Goal: Task Accomplishment & Management: Complete application form

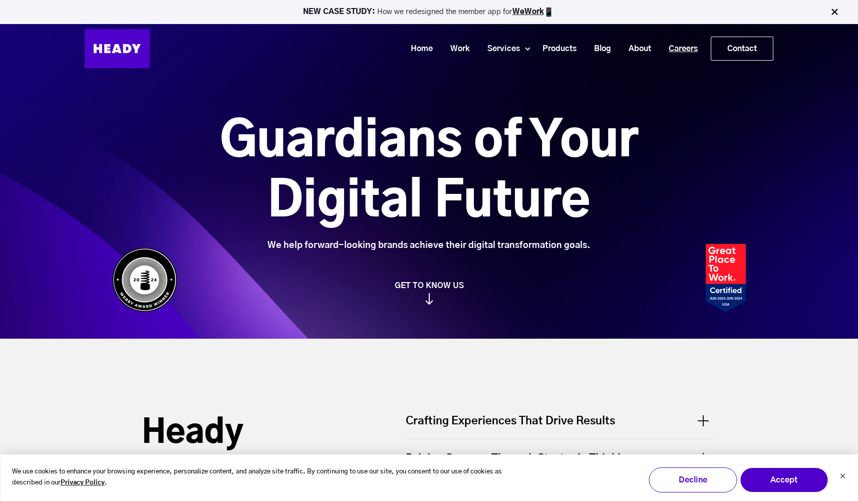
click at [682, 54] on link "Careers" at bounding box center [679, 49] width 47 height 19
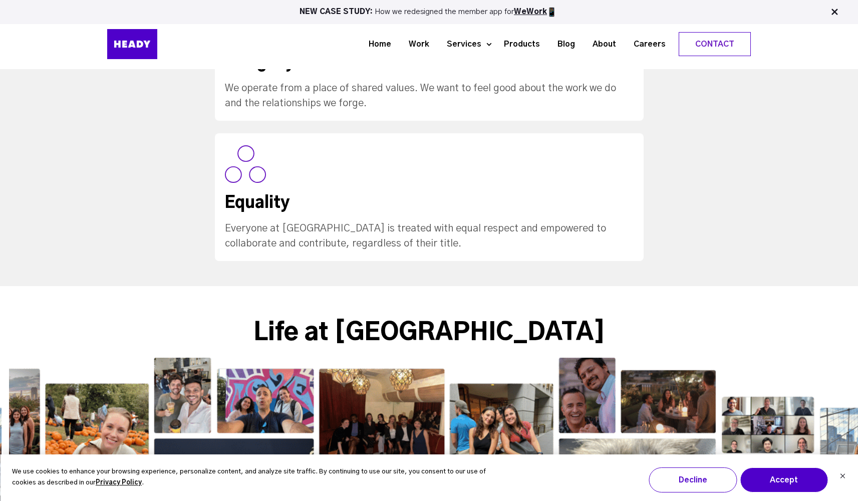
scroll to position [653, 0]
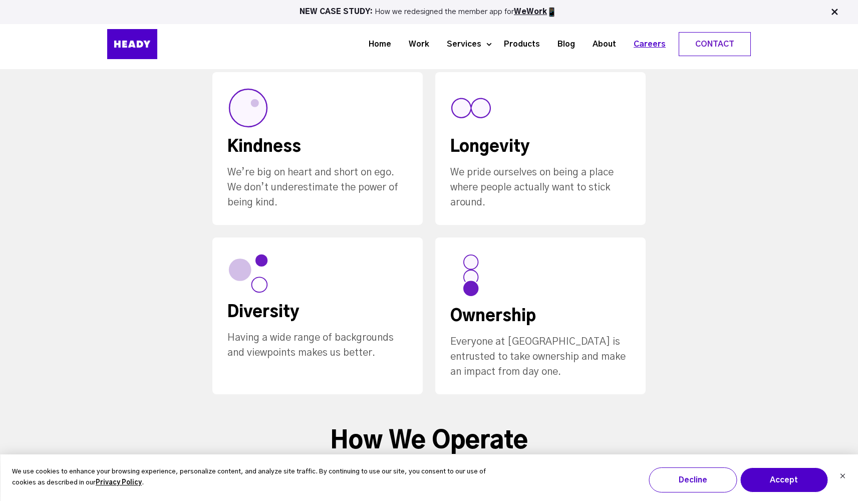
click at [657, 48] on link "Careers" at bounding box center [646, 44] width 50 height 19
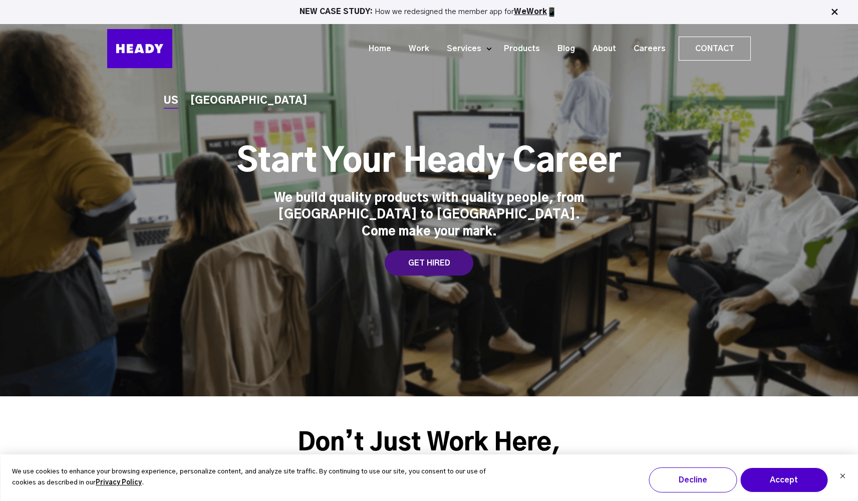
click at [450, 251] on div "GET HIRED" at bounding box center [429, 262] width 89 height 25
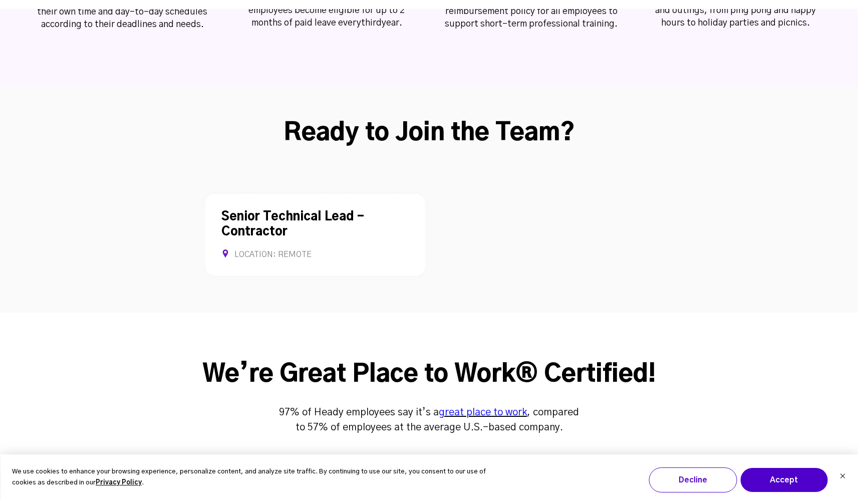
scroll to position [2591, 0]
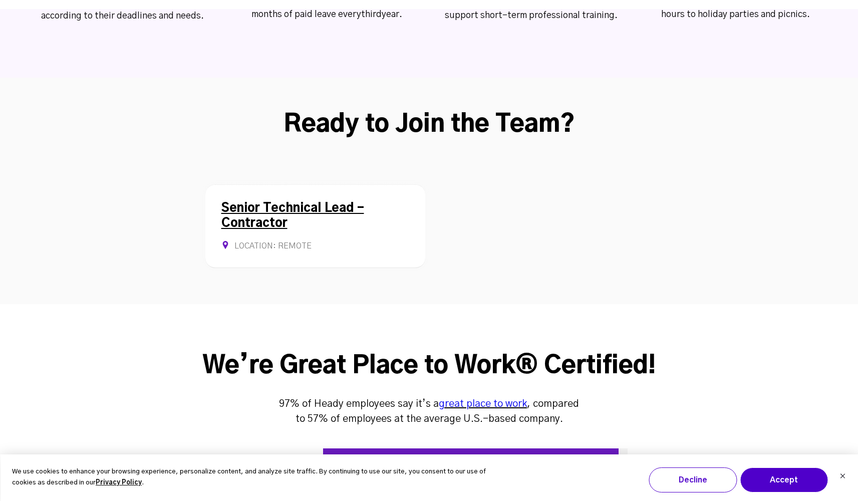
click at [330, 241] on div "Location: Remote Contract Allows Remote" at bounding box center [315, 246] width 188 height 11
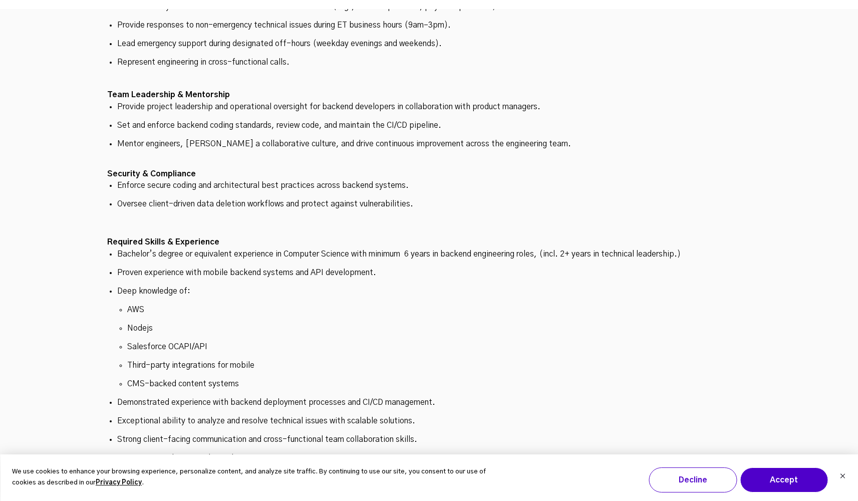
scroll to position [3184, 0]
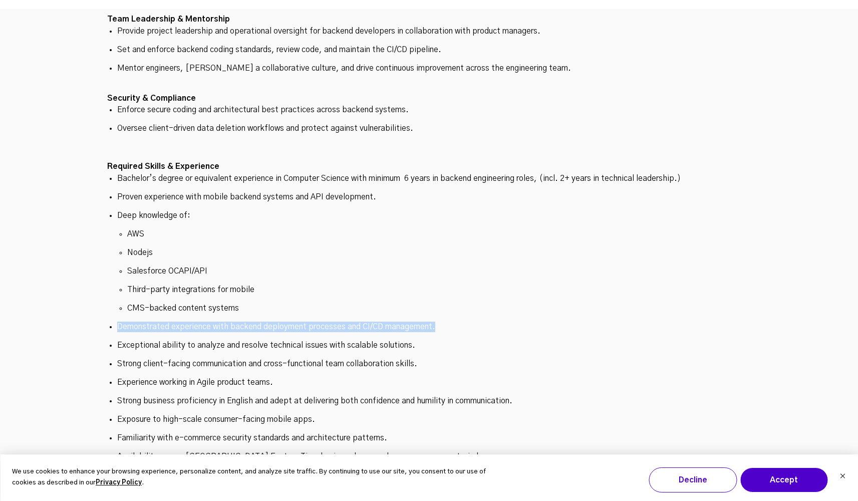
drag, startPoint x: 119, startPoint y: 245, endPoint x: 442, endPoint y: 247, distance: 323.5
click at [442, 321] on p "Demonstrated experience with backend deployment processes and CI/CD management." at bounding box center [428, 326] width 623 height 11
